Goal: Transaction & Acquisition: Purchase product/service

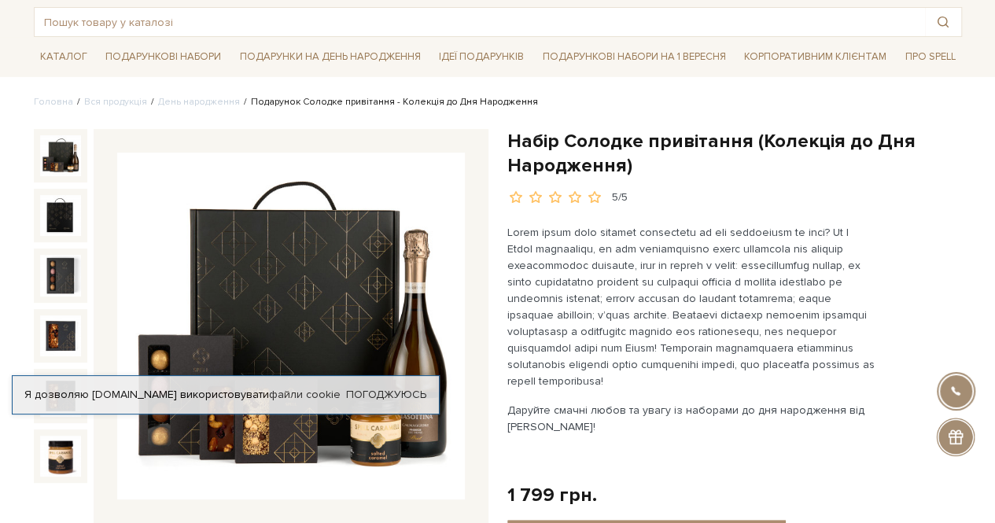
click at [436, 502] on div at bounding box center [291, 326] width 395 height 395
click at [186, 97] on link "День народження" at bounding box center [199, 102] width 82 height 12
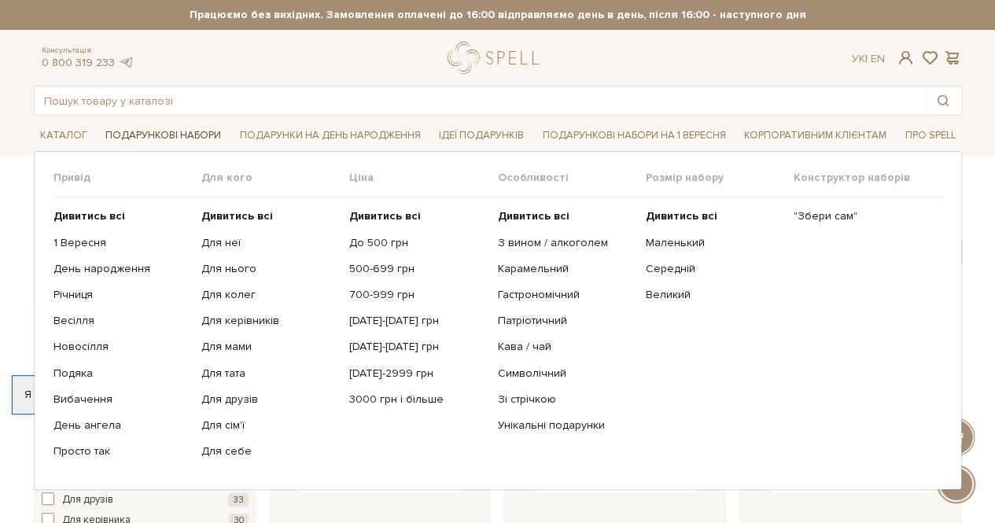
click at [181, 135] on link "Подарункові набори" at bounding box center [163, 135] width 128 height 24
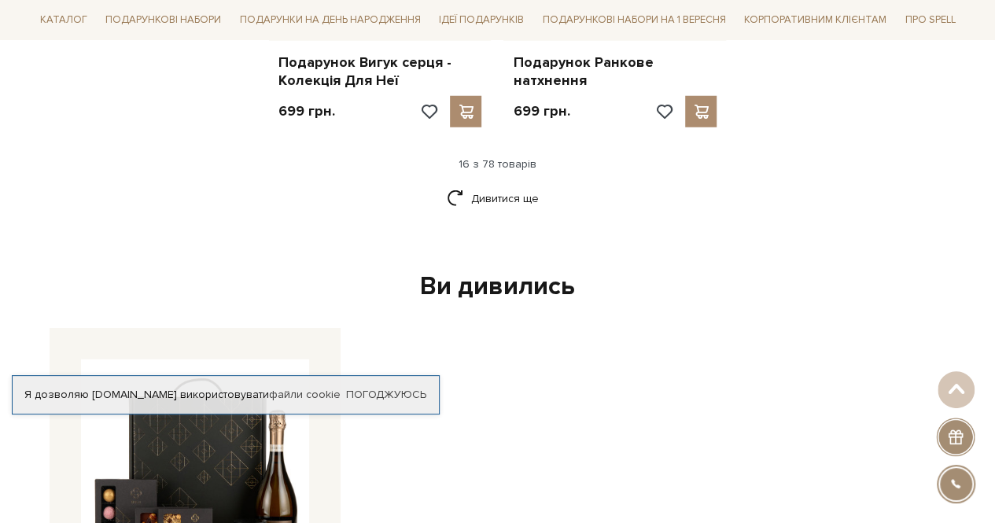
scroll to position [2123, 0]
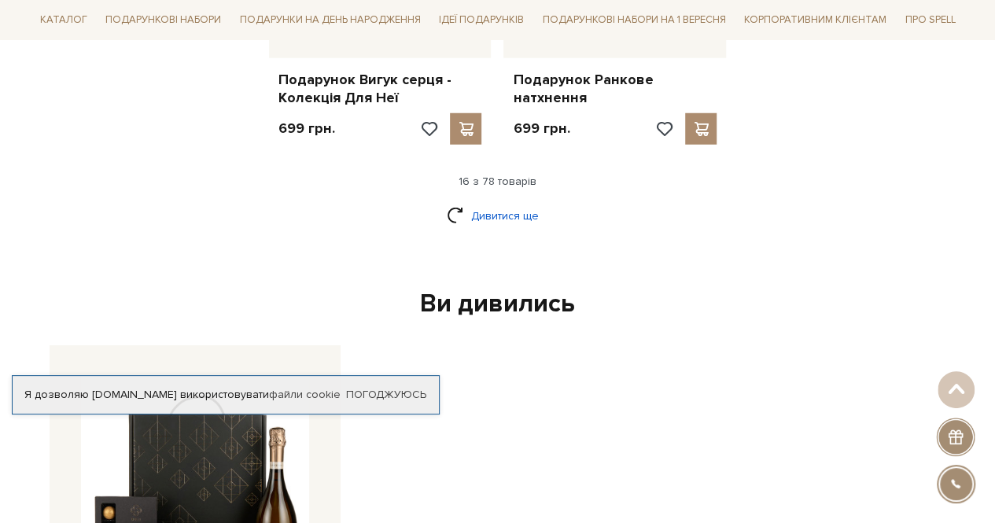
click at [484, 202] on link "Дивитися ще" at bounding box center [498, 216] width 102 height 28
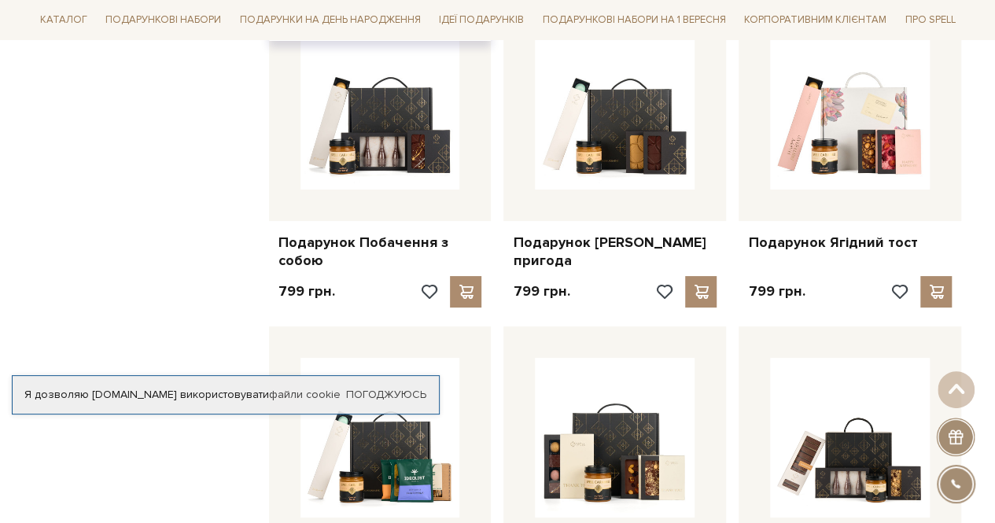
scroll to position [2988, 0]
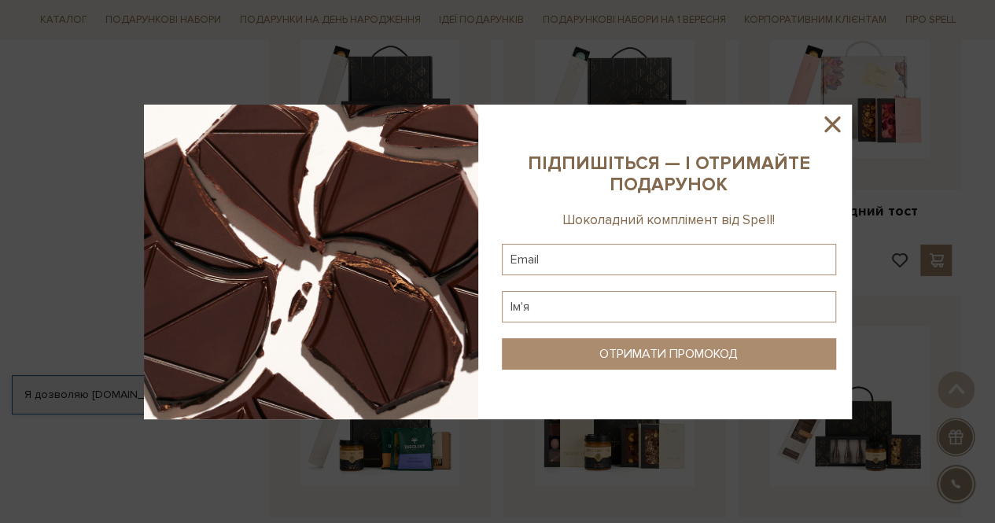
click at [834, 122] on icon at bounding box center [832, 124] width 16 height 16
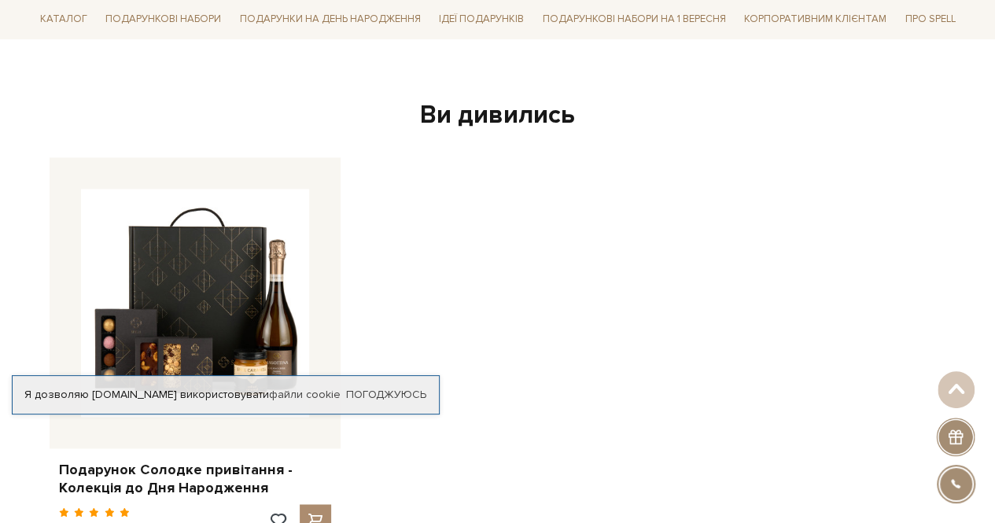
scroll to position [4089, 0]
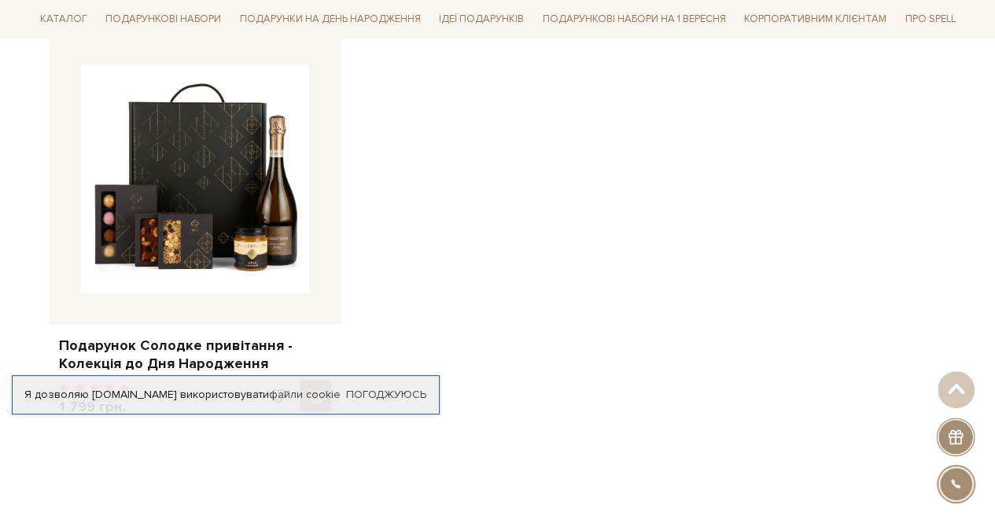
click at [602, 194] on div "Подарунок Солодке привітання - Колекція до Дня Народження" at bounding box center [497, 264] width 909 height 462
click at [561, 186] on div "Подарунок Солодке привітання - Колекція до Дня Народження" at bounding box center [497, 264] width 909 height 462
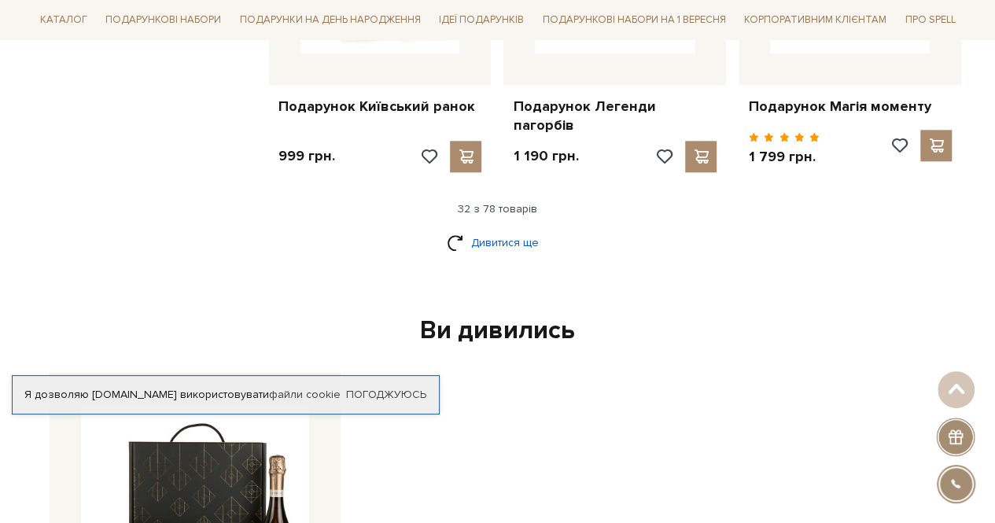
scroll to position [3774, 0]
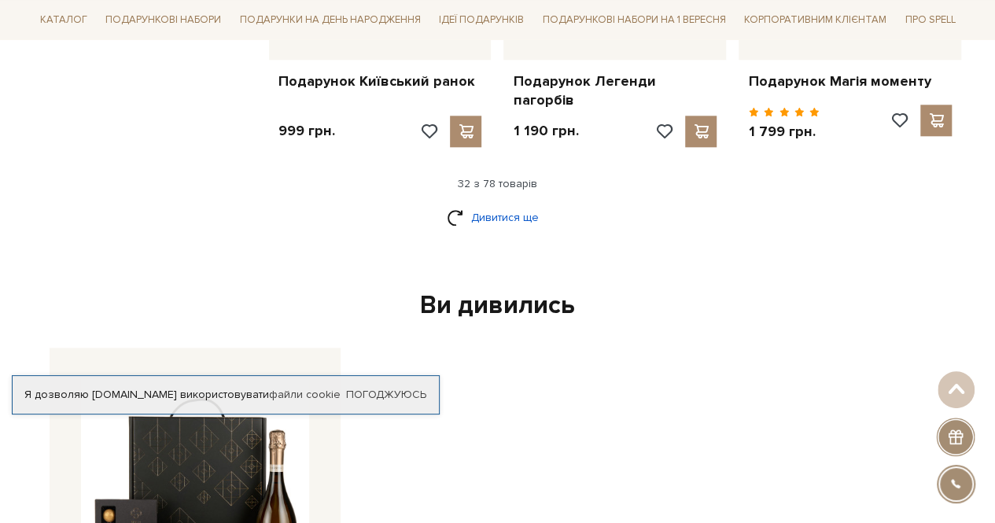
click at [495, 205] on link "Дивитися ще" at bounding box center [498, 218] width 102 height 28
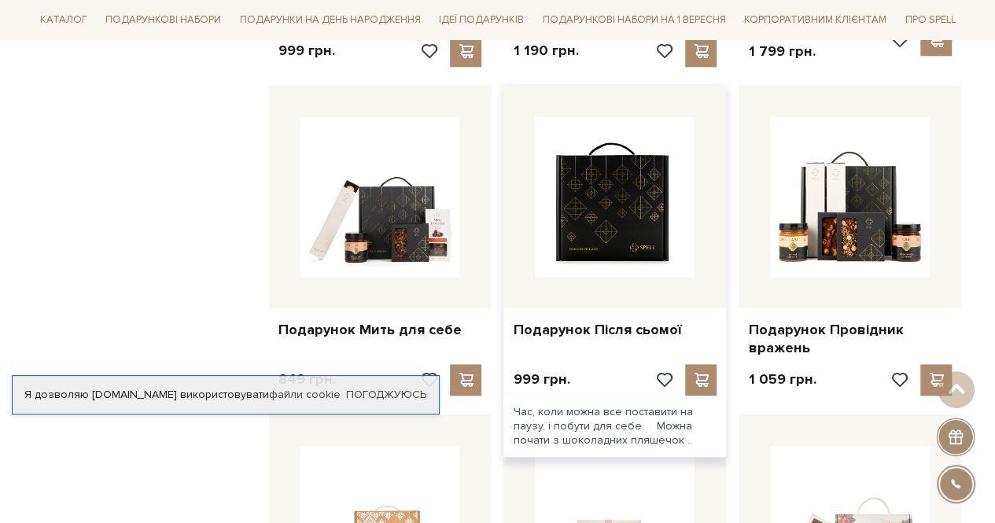
scroll to position [3931, 0]
